Goal: Information Seeking & Learning: Find specific fact

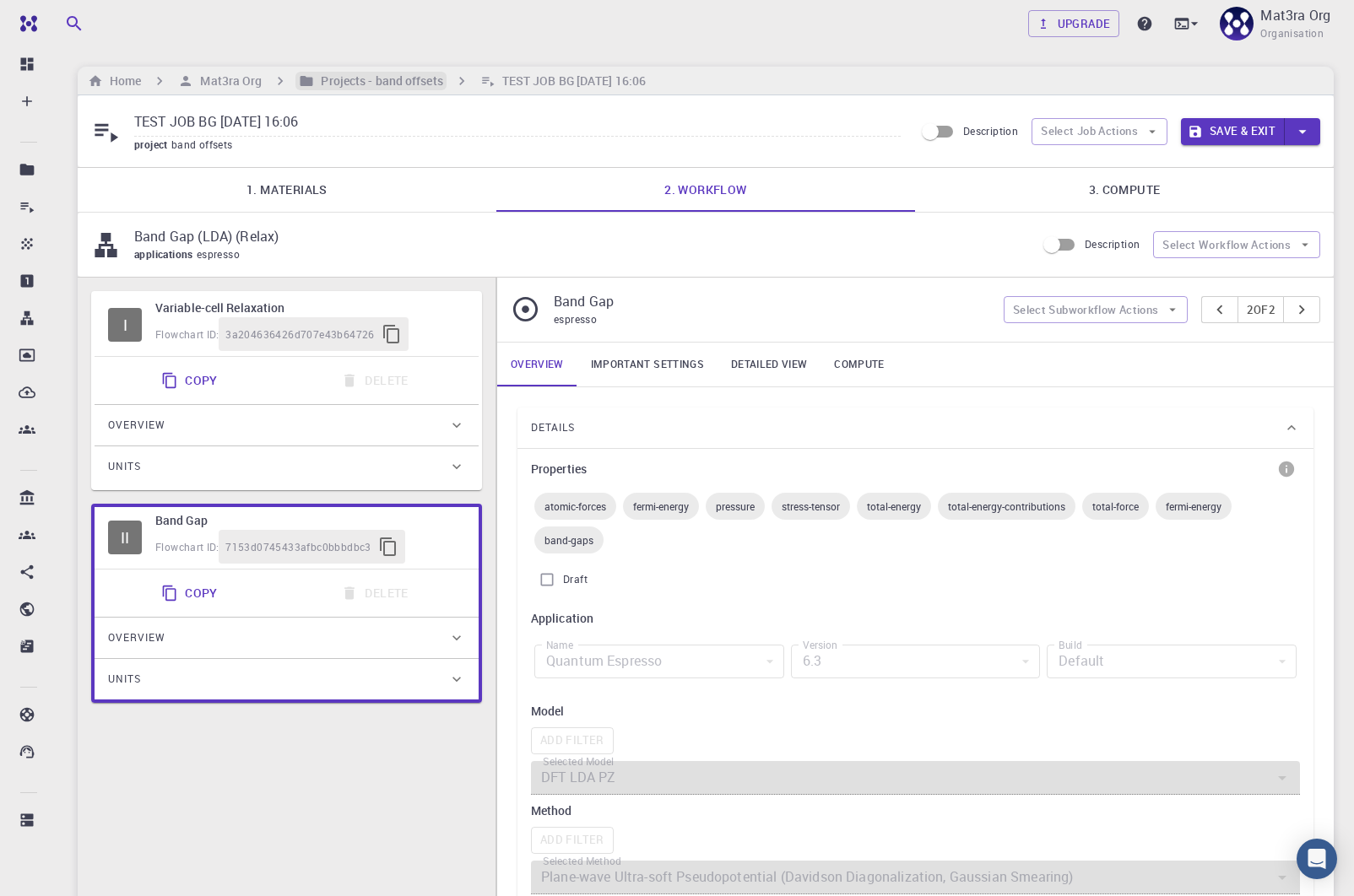
click at [379, 79] on h6 "Projects - band offsets" at bounding box center [378, 81] width 128 height 18
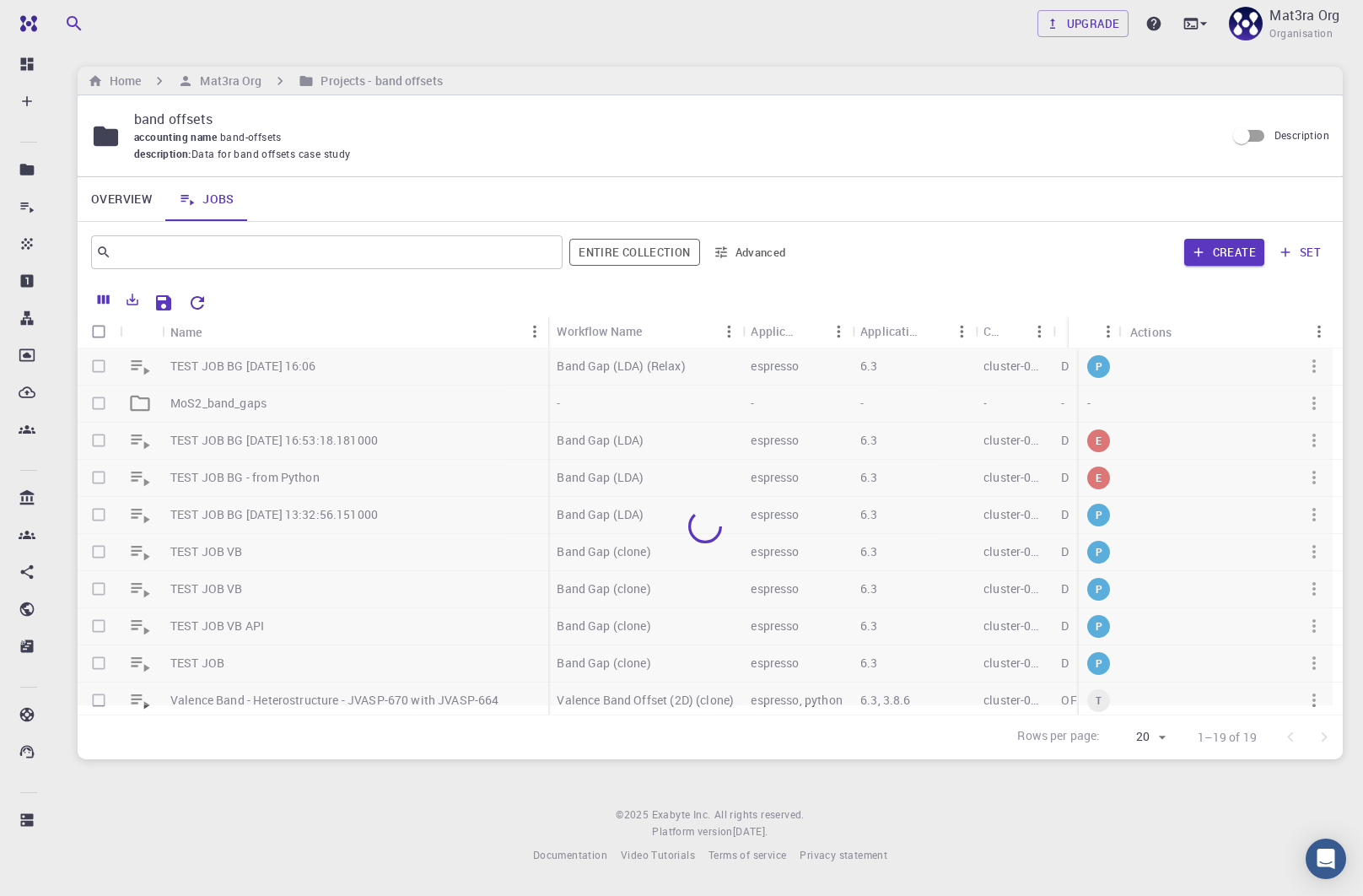
click at [204, 405] on div at bounding box center [705, 527] width 1256 height 357
click at [226, 404] on div at bounding box center [705, 527] width 1256 height 357
click at [225, 404] on div at bounding box center [705, 527] width 1256 height 357
click at [225, 404] on p "MoS2_band_gaps" at bounding box center [218, 403] width 96 height 16
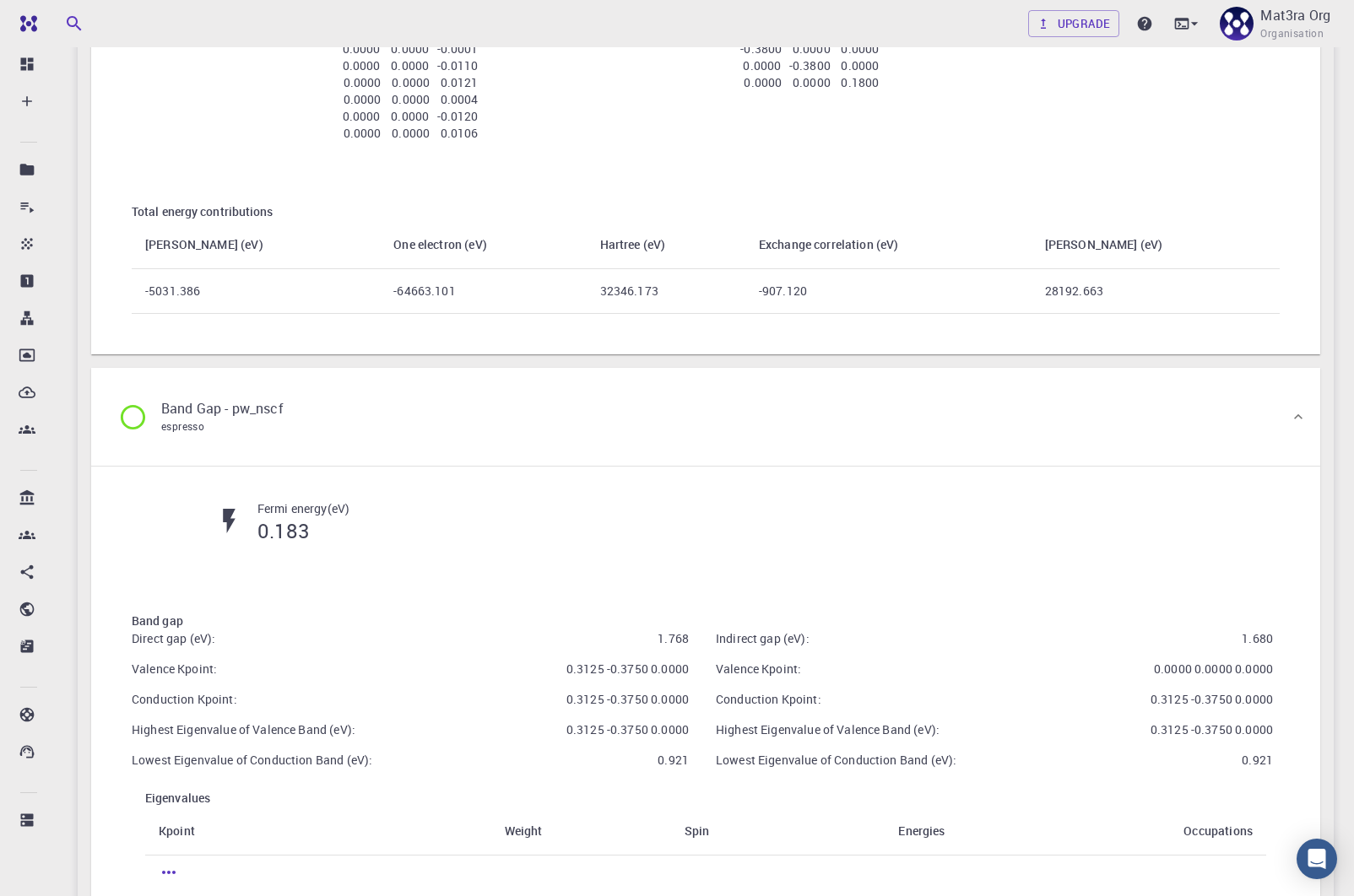
scroll to position [1715, 0]
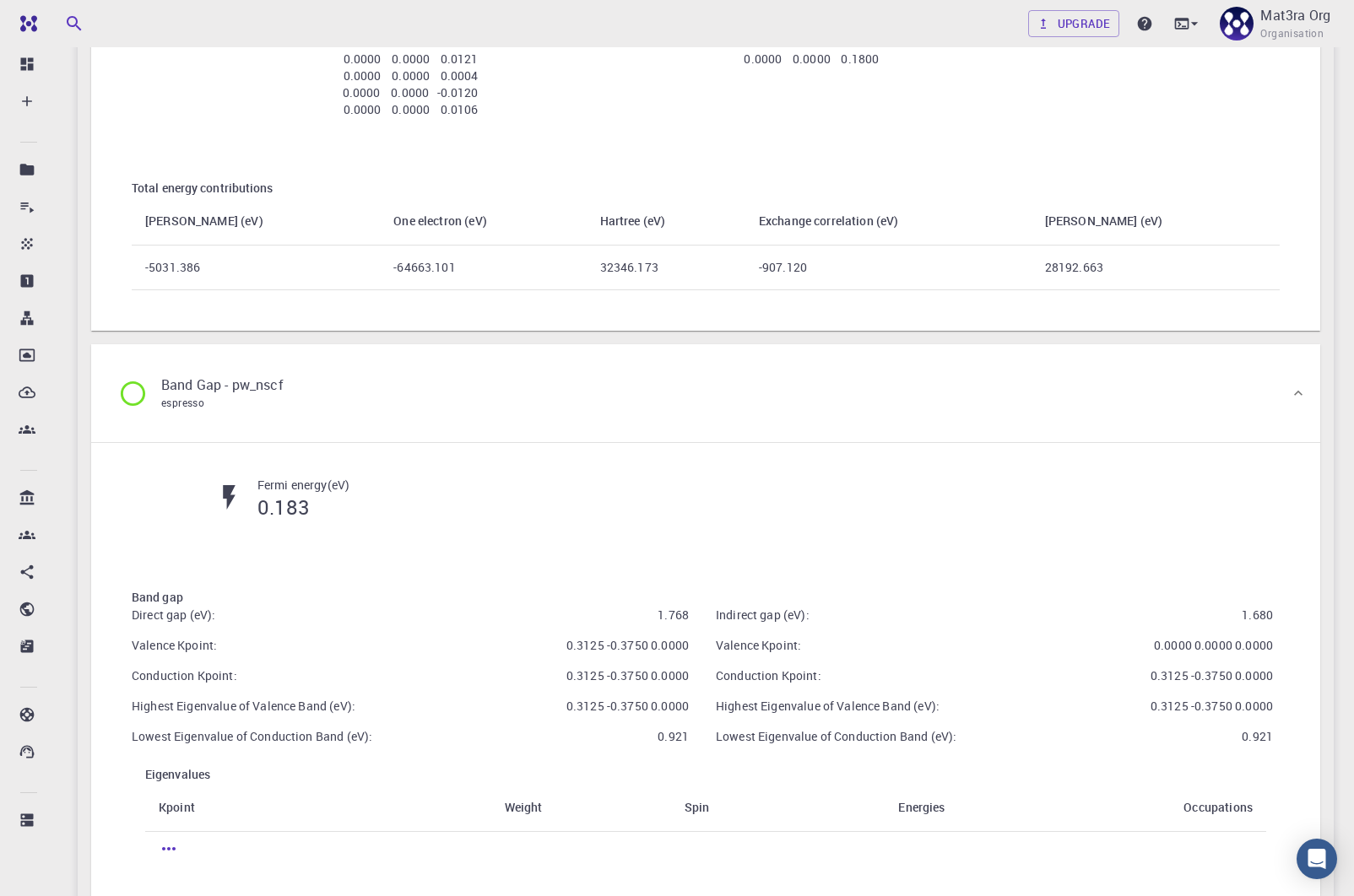
drag, startPoint x: 570, startPoint y: 640, endPoint x: 687, endPoint y: 640, distance: 117.0
click at [687, 640] on p "0.3125 -0.3750 0.0000" at bounding box center [627, 645] width 122 height 16
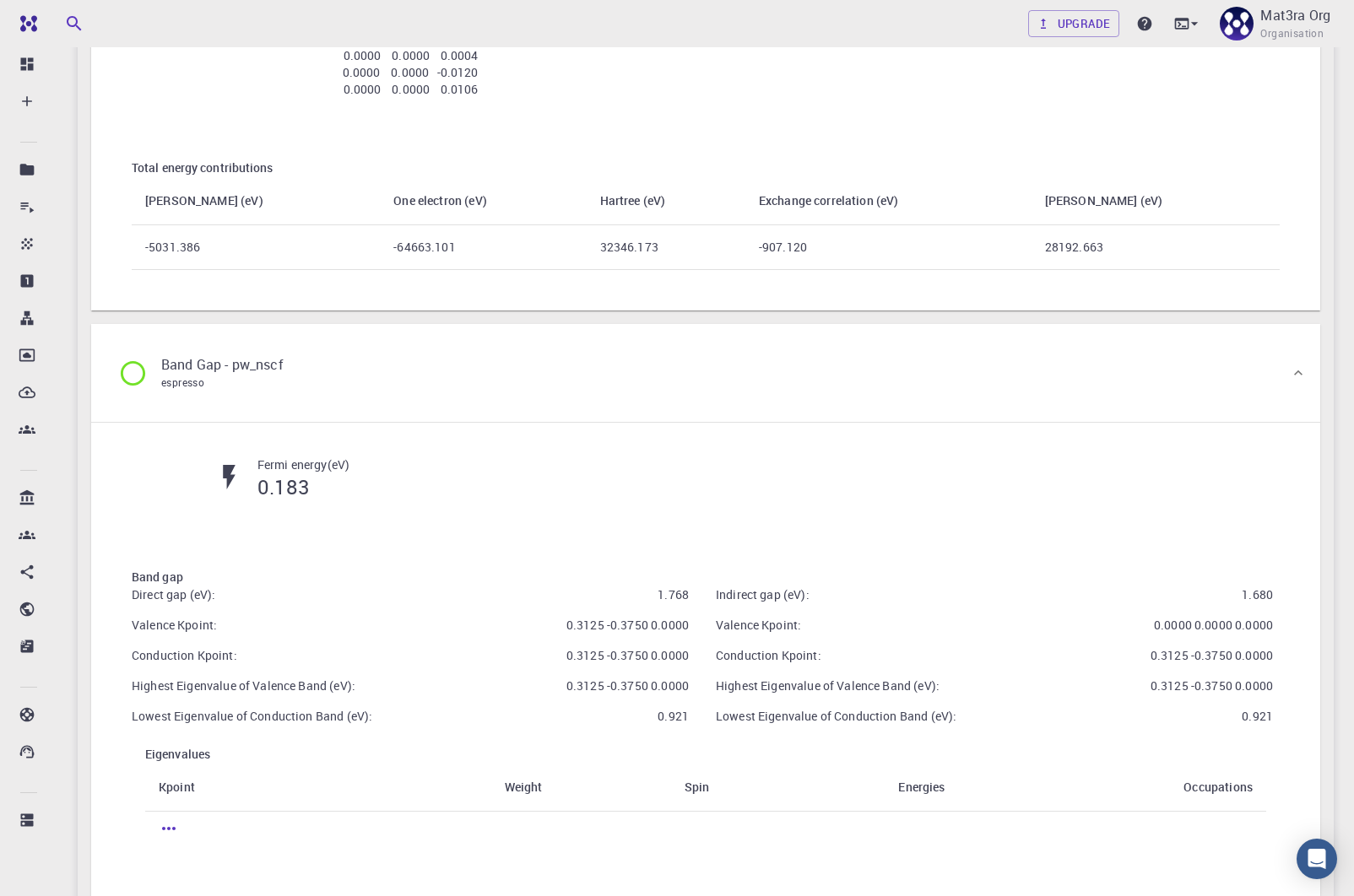
scroll to position [1732, 0]
drag, startPoint x: 690, startPoint y: 593, endPoint x: 656, endPoint y: 594, distance: 34.0
click at [657, 594] on div "Direct gap (eV): 1.768 Valence Kpoint: 0.3125 -0.3750 0.0000 Conduction Kpoint:…" at bounding box center [404, 651] width 584 height 166
click at [701, 568] on div "Indirect gap (eV): 1.680 [GEOGRAPHIC_DATA] Kpoint: 0.0000 0.0000 0.0000 Conduct…" at bounding box center [987, 651] width 584 height 166
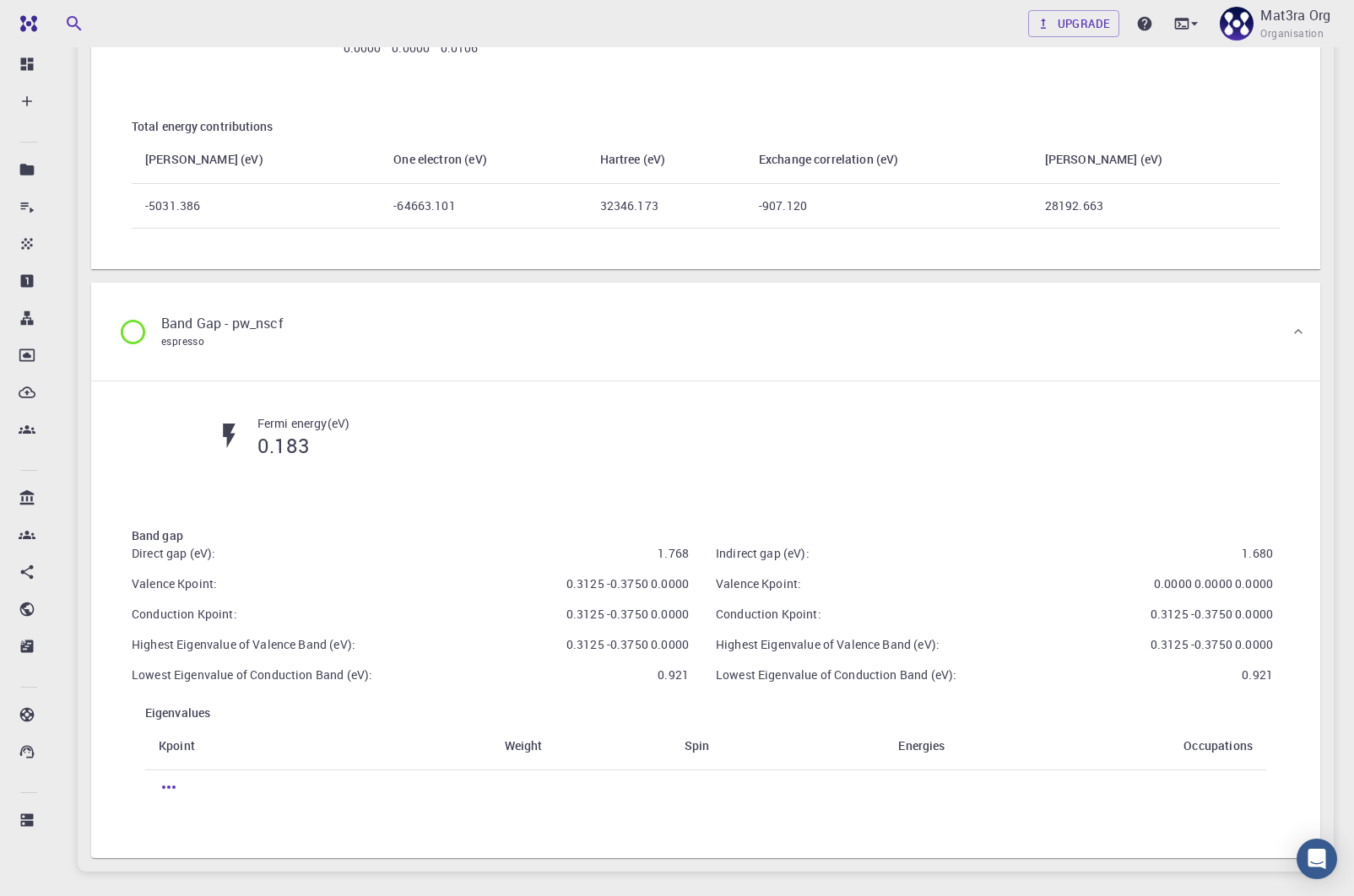
scroll to position [1777, 0]
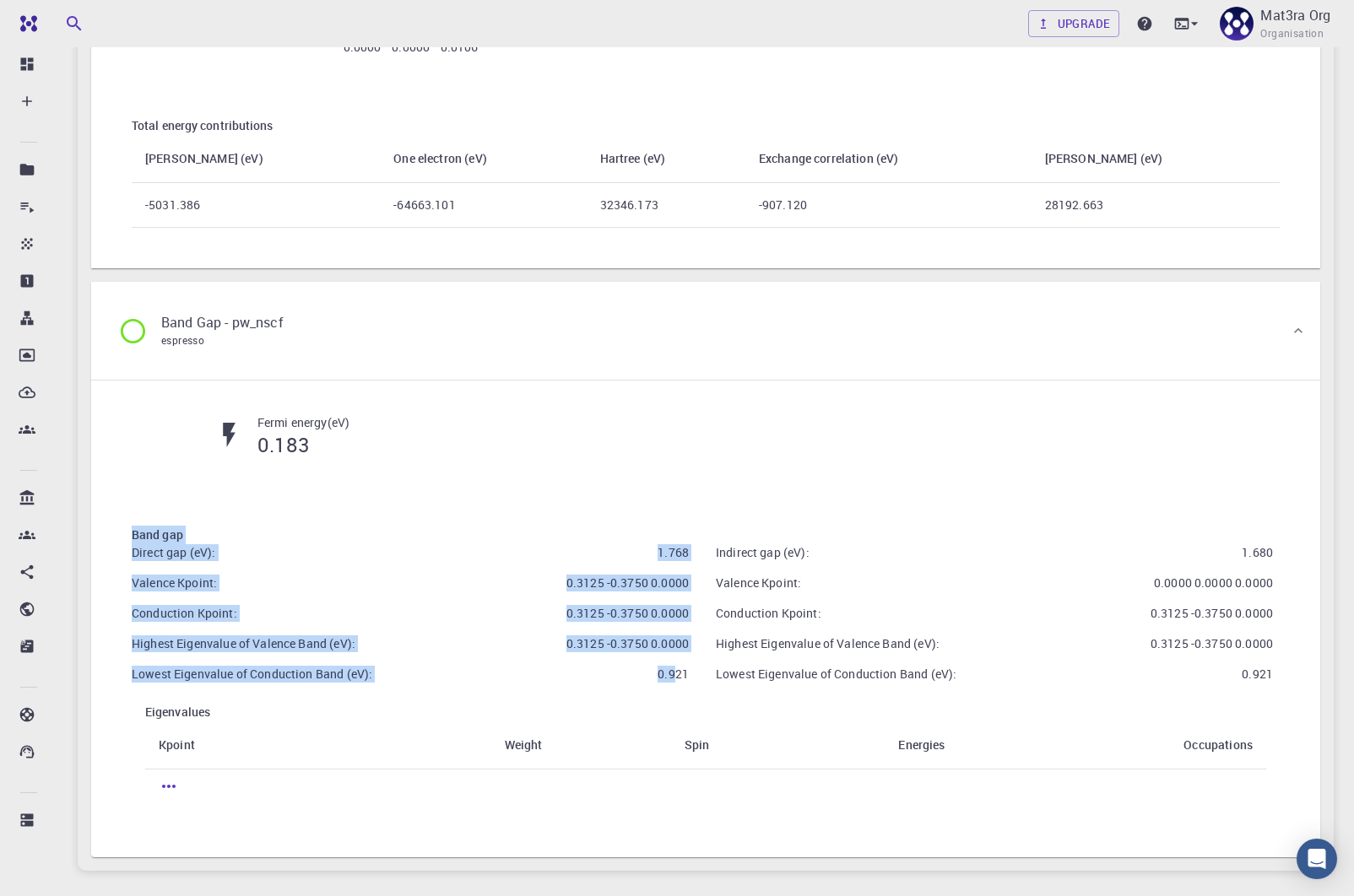
drag, startPoint x: 125, startPoint y: 518, endPoint x: 669, endPoint y: 670, distance: 564.8
click at [674, 674] on div "Band gap Direct gap (eV): 1.768 Valence Kpoint: 0.3125 -0.3750 0.0000 Conductio…" at bounding box center [706, 671] width 1202 height 345
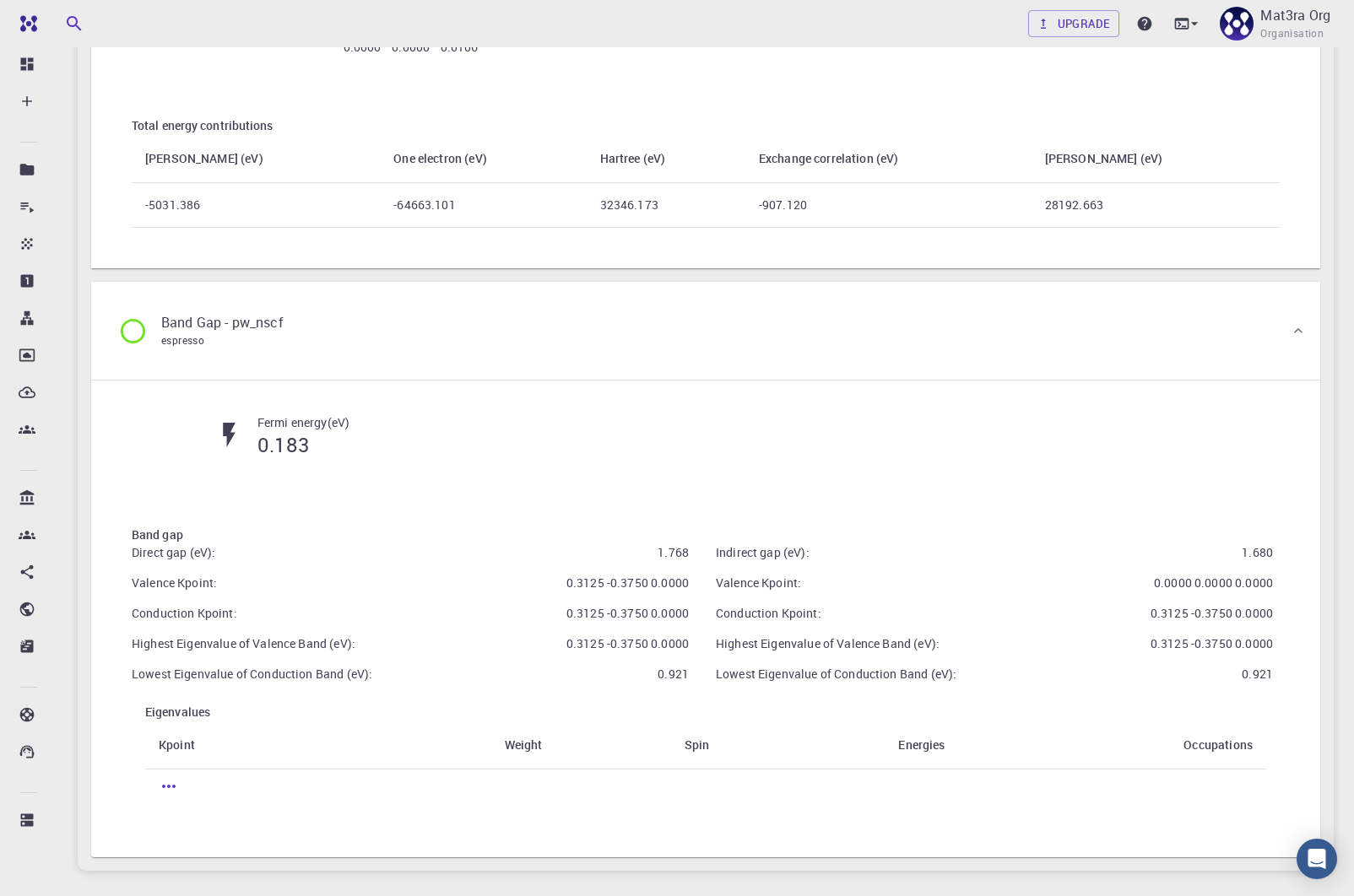
click at [714, 670] on div "Lowest Eigenvalue of Conduction Band (eV): 0.921" at bounding box center [987, 667] width 570 height 30
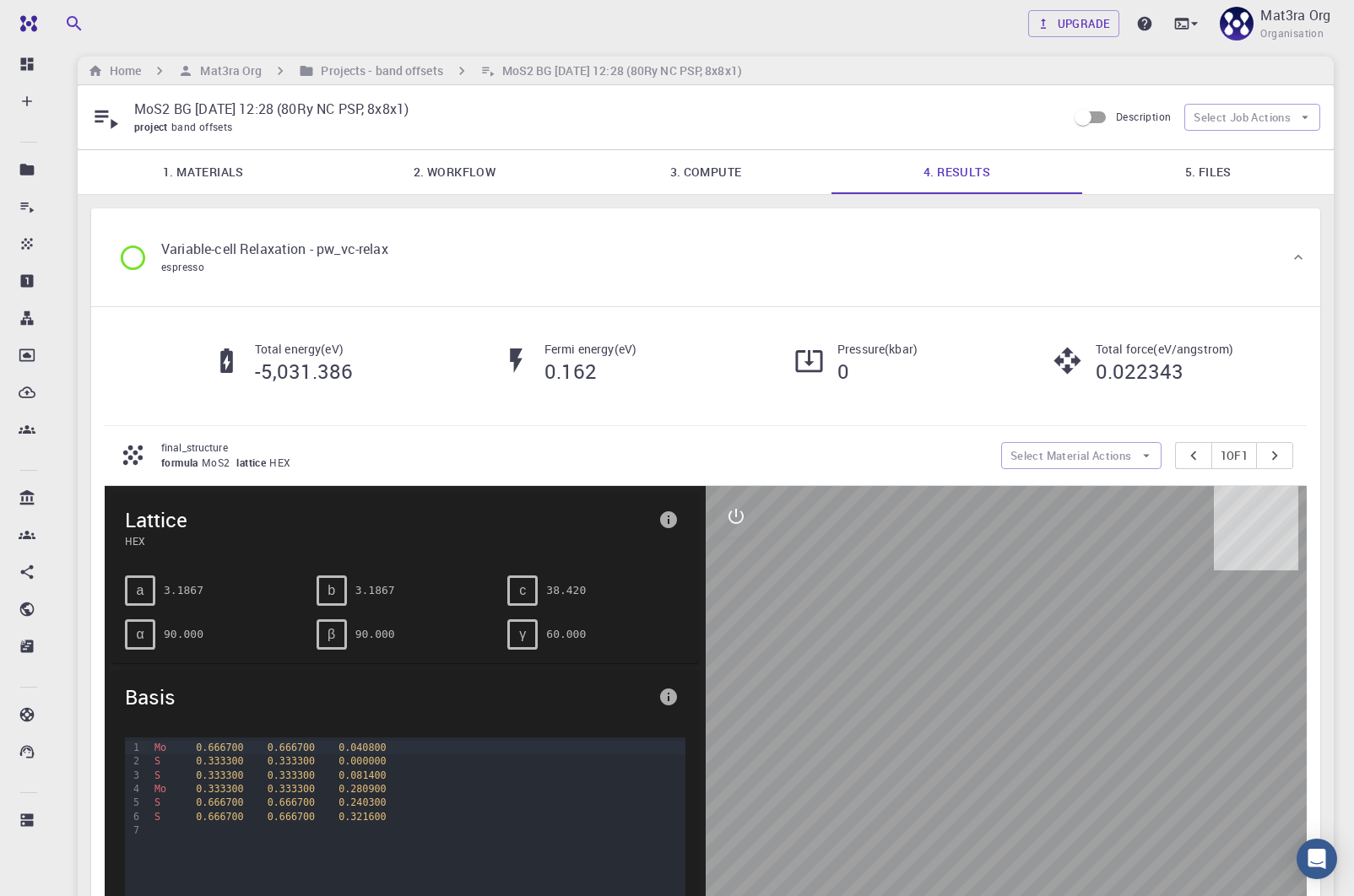
scroll to position [0, 0]
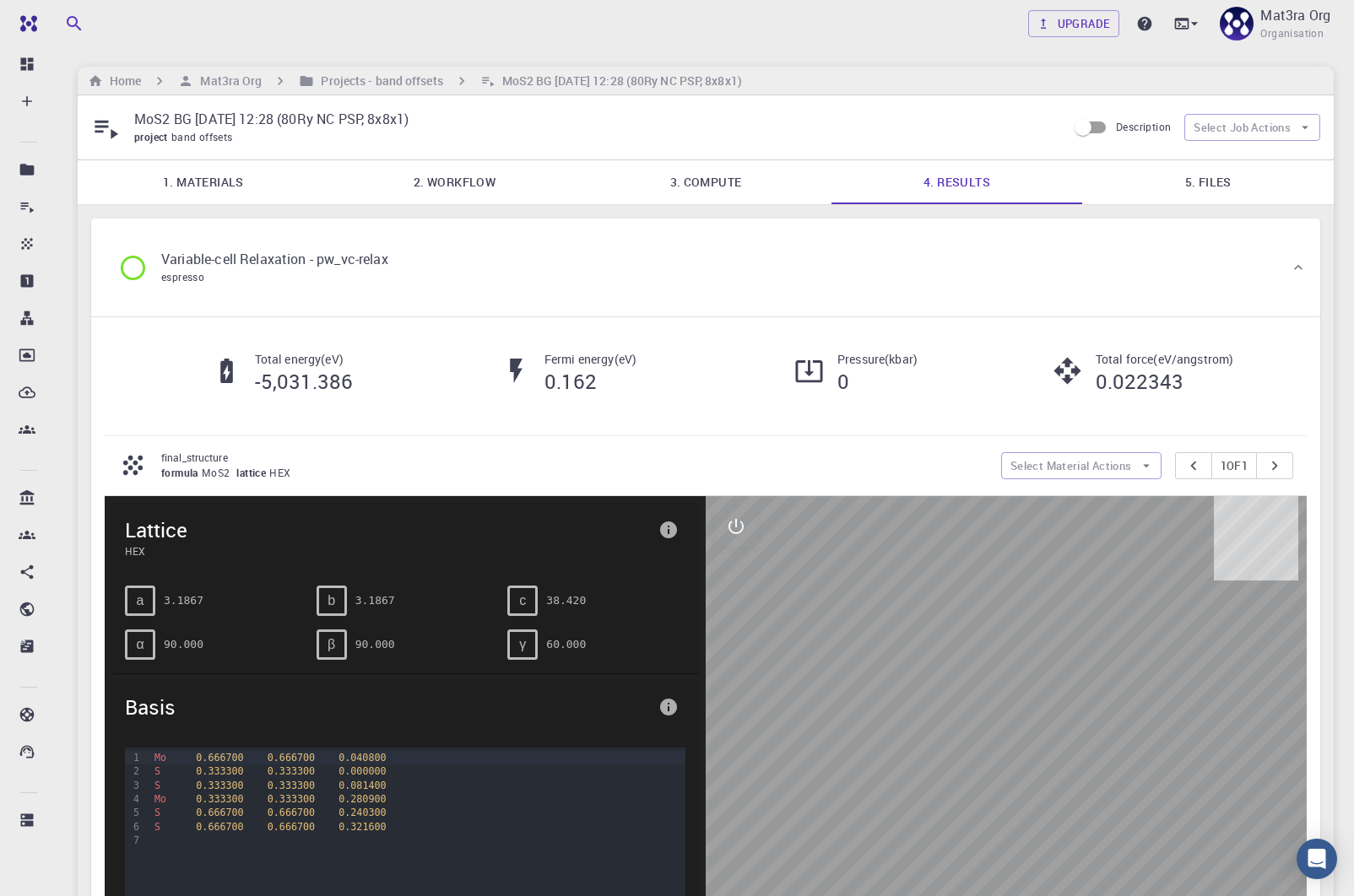
click at [1160, 182] on link "5. Files" at bounding box center [1208, 182] width 251 height 44
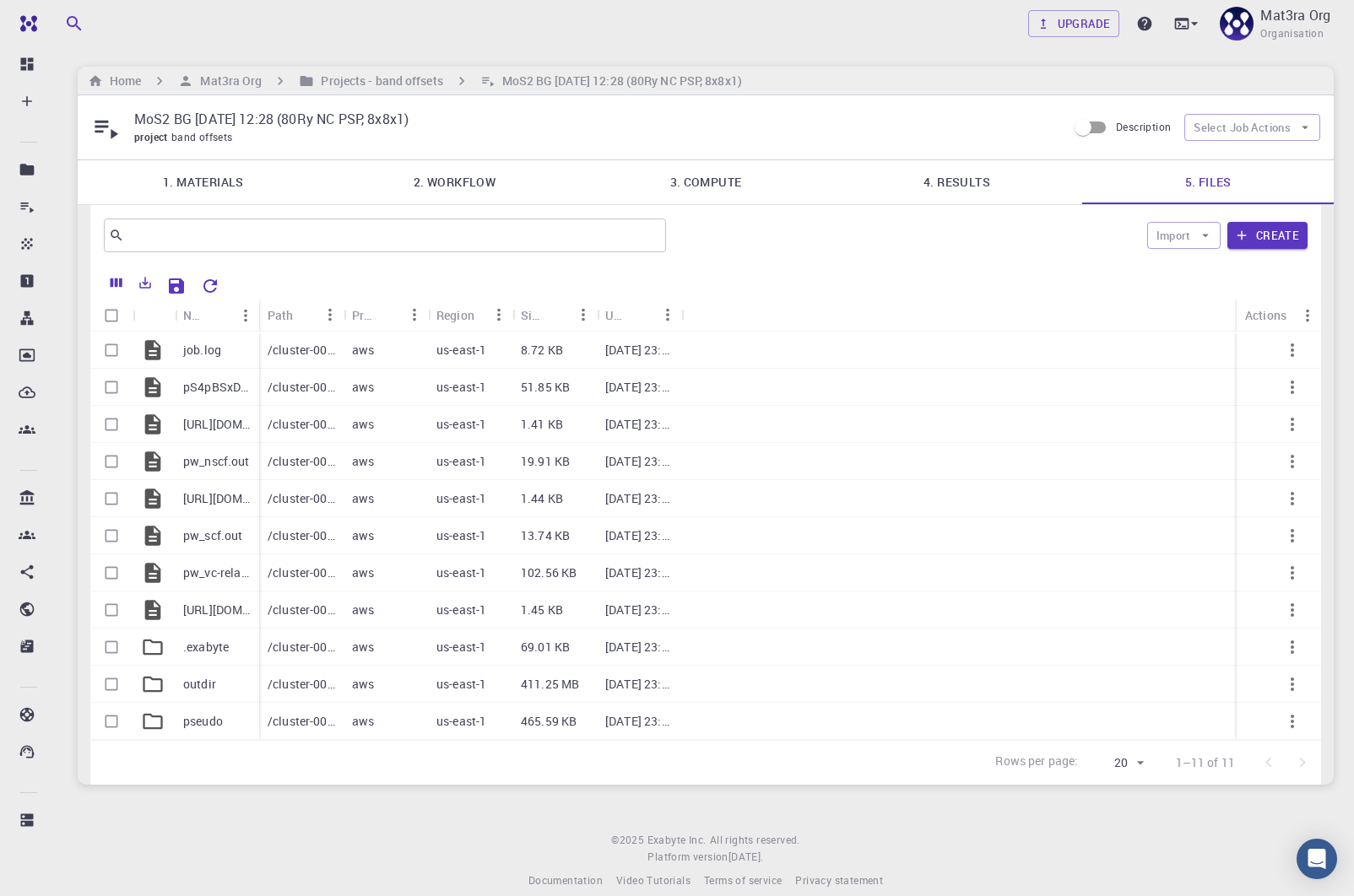
click at [941, 186] on link "4. Results" at bounding box center [957, 182] width 251 height 44
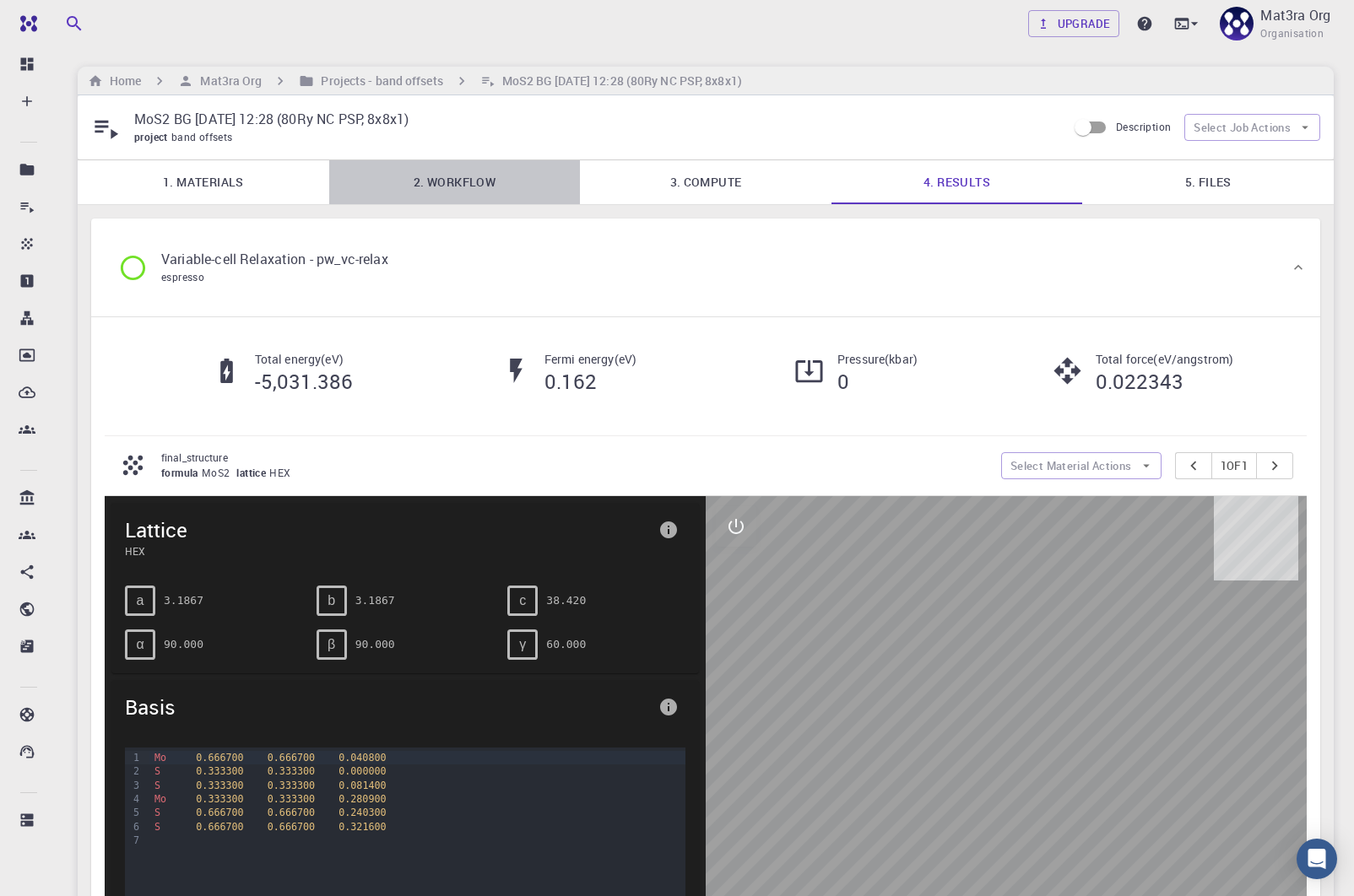
click at [475, 179] on link "2. Workflow" at bounding box center [455, 182] width 251 height 44
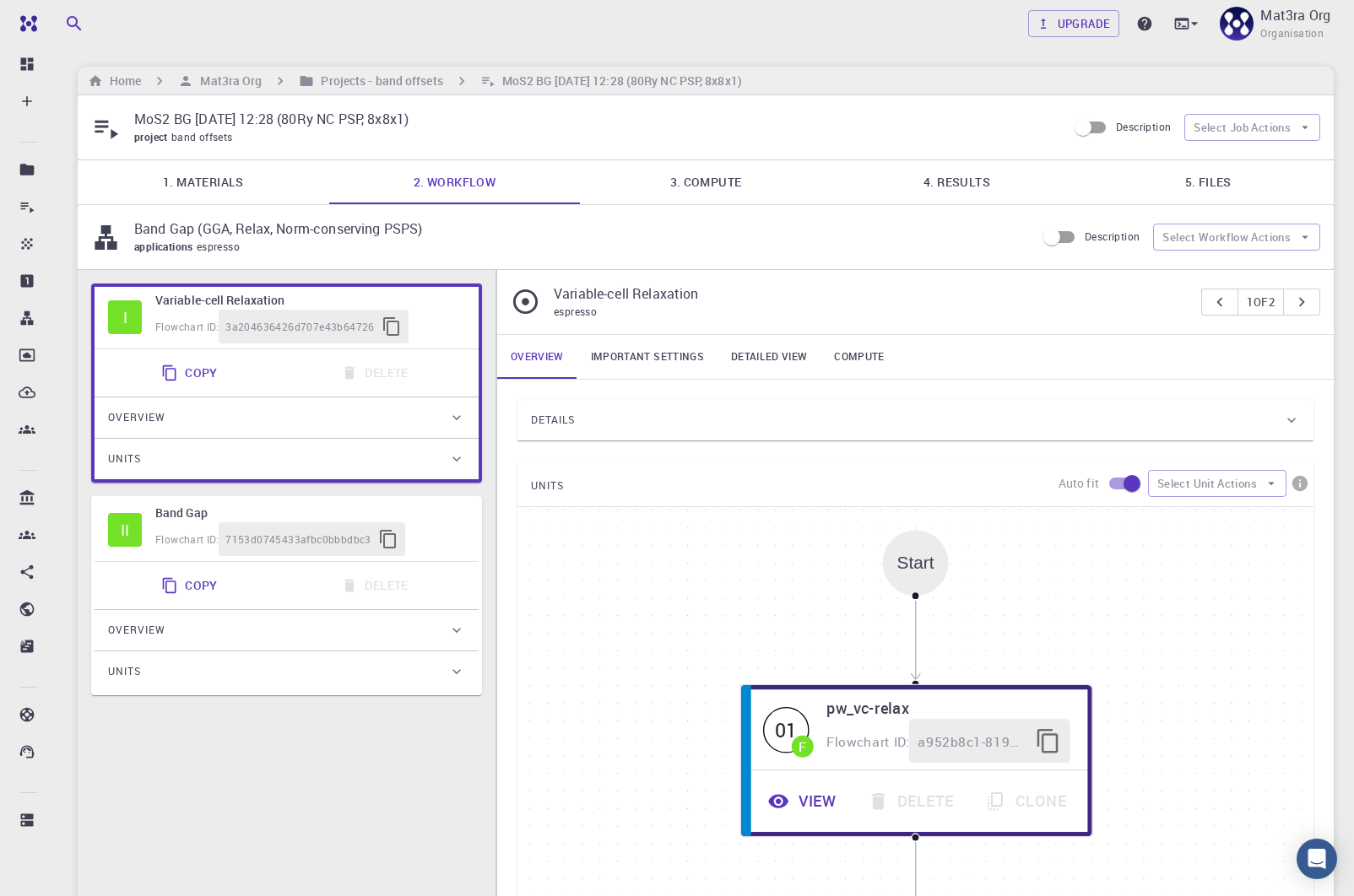
click at [440, 513] on h6 "Band Gap" at bounding box center [309, 512] width 309 height 18
